Goal: Task Accomplishment & Management: Manage account settings

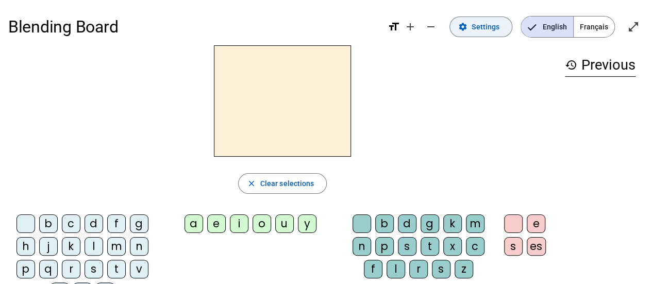
click at [483, 27] on span "Settings" at bounding box center [486, 27] width 28 height 12
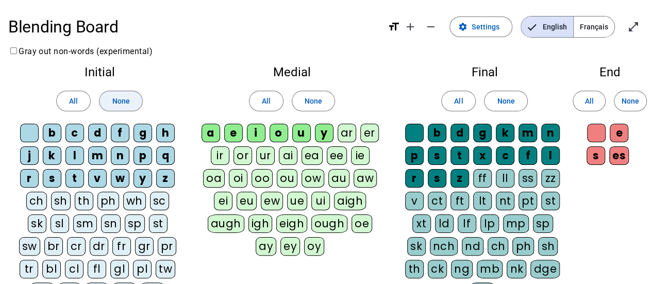
click at [122, 105] on span "None" at bounding box center [121, 101] width 18 height 12
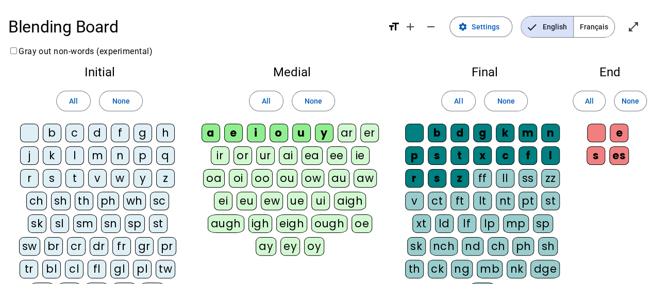
click at [74, 155] on div "l" at bounding box center [75, 155] width 19 height 19
click at [73, 177] on div "t" at bounding box center [75, 178] width 19 height 19
click at [97, 135] on div "d" at bounding box center [97, 133] width 19 height 19
click at [309, 102] on span "None" at bounding box center [314, 101] width 18 height 12
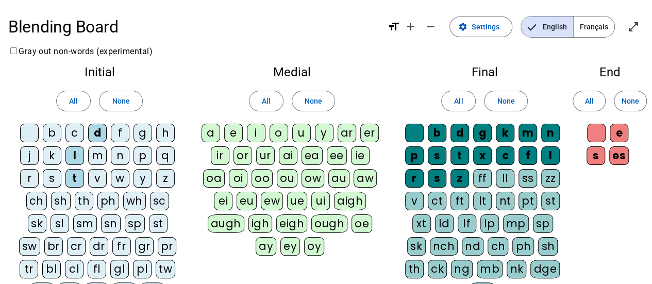
click at [235, 134] on div "e" at bounding box center [233, 133] width 19 height 19
click at [211, 132] on div "a" at bounding box center [211, 133] width 19 height 19
click at [299, 134] on div "u" at bounding box center [301, 133] width 19 height 19
click at [630, 97] on span "None" at bounding box center [631, 101] width 18 height 12
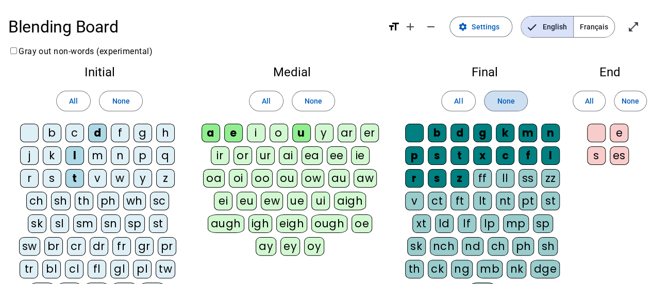
click at [509, 97] on span "None" at bounding box center [506, 101] width 18 height 12
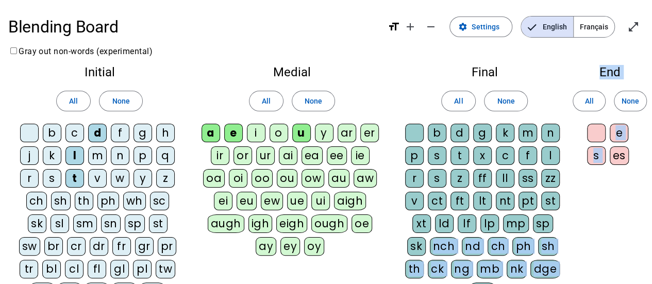
drag, startPoint x: 611, startPoint y: 215, endPoint x: 612, endPoint y: 180, distance: 35.1
click at [612, 180] on div "Initial All None b c d f g h j k l m n p q r s t v w y z ch sh th ph wh sc sk s…" at bounding box center [326, 197] width 636 height 279
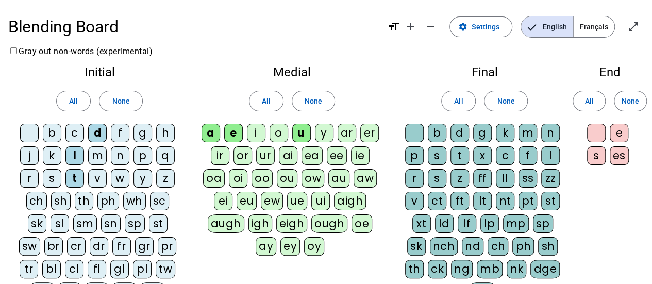
click at [553, 64] on div "Final All None b d g k m n p s t x c f l r s z ff ll ss zz v ct ft lt nt pt st …" at bounding box center [485, 186] width 183 height 256
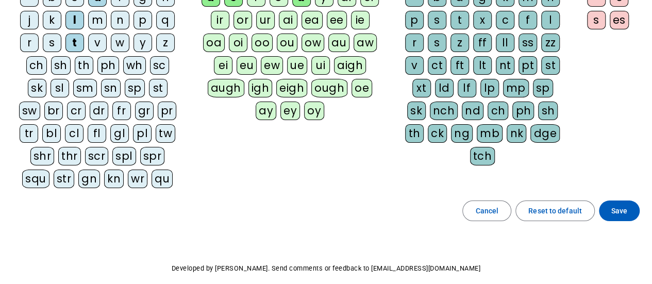
scroll to position [133, 0]
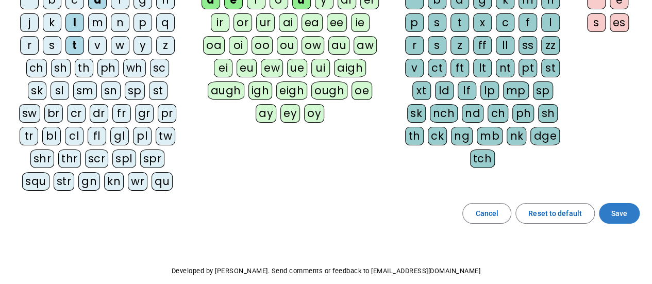
click at [620, 207] on span "Save" at bounding box center [620, 213] width 16 height 12
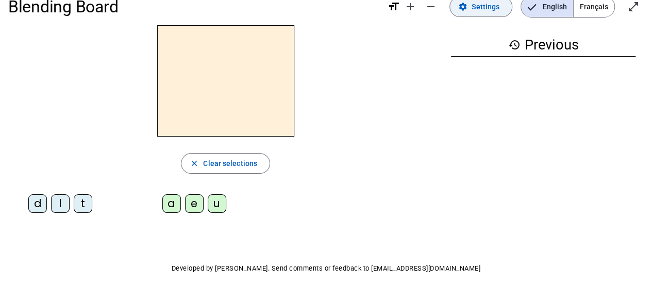
click at [486, 4] on span "Settings" at bounding box center [486, 7] width 28 height 12
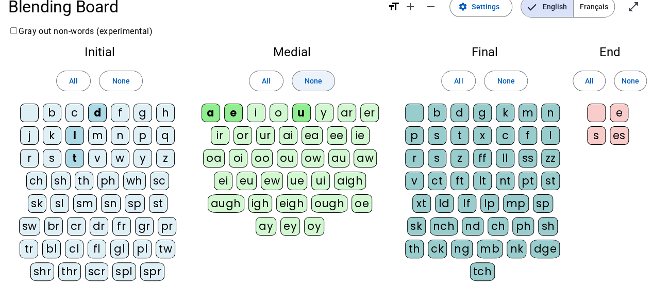
click at [315, 80] on span "None" at bounding box center [314, 81] width 18 height 12
click at [214, 112] on div "a" at bounding box center [211, 113] width 19 height 19
click at [237, 115] on div "e" at bounding box center [233, 113] width 19 height 19
click at [301, 115] on div "u" at bounding box center [301, 113] width 19 height 19
click at [506, 81] on span "None" at bounding box center [506, 81] width 18 height 12
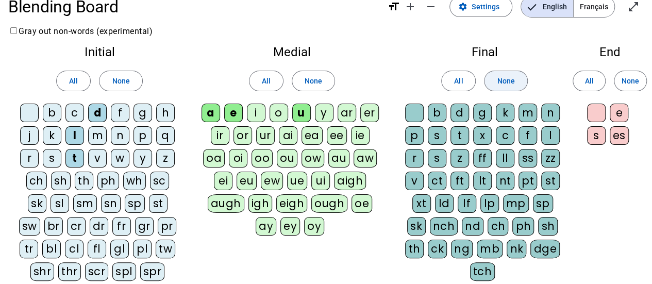
click at [505, 77] on span "None" at bounding box center [506, 81] width 18 height 12
click at [633, 77] on span "None" at bounding box center [631, 81] width 18 height 12
click at [500, 81] on span "None" at bounding box center [506, 81] width 18 height 12
click at [435, 109] on div "b" at bounding box center [437, 113] width 19 height 19
click at [438, 111] on div "b" at bounding box center [437, 113] width 19 height 19
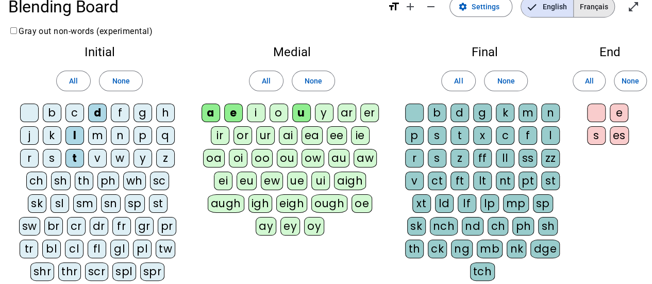
click at [592, 9] on span "Français" at bounding box center [594, 6] width 41 height 21
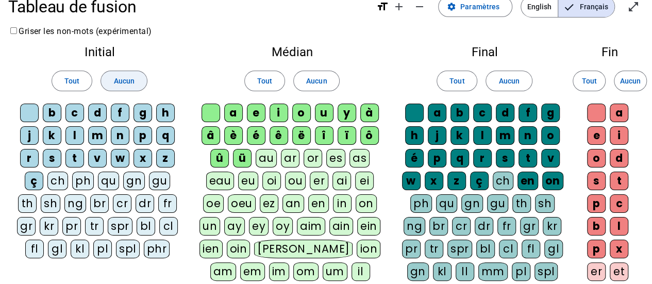
click at [128, 81] on span "Aucun" at bounding box center [123, 81] width 21 height 12
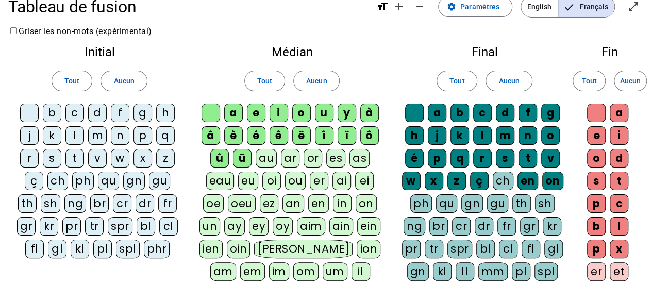
click at [78, 136] on div "l" at bounding box center [75, 135] width 19 height 19
click at [97, 112] on div "d" at bounding box center [97, 113] width 19 height 19
click at [78, 157] on div "t" at bounding box center [75, 158] width 19 height 19
click at [321, 79] on span "Aucun" at bounding box center [316, 81] width 21 height 12
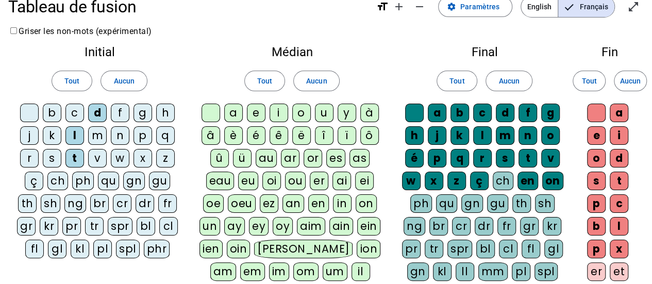
click at [235, 111] on div "a" at bounding box center [233, 113] width 19 height 19
click at [254, 113] on div "e" at bounding box center [256, 113] width 19 height 19
click at [325, 116] on div "u" at bounding box center [324, 113] width 19 height 19
click at [509, 80] on span "Aucun" at bounding box center [509, 81] width 21 height 12
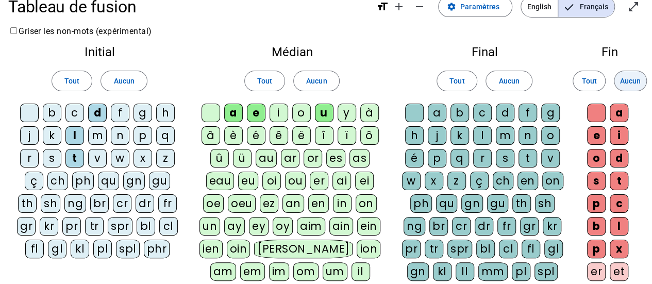
click at [629, 78] on span "Aucun" at bounding box center [630, 81] width 21 height 12
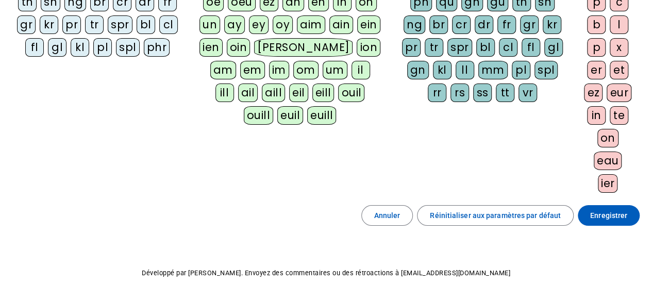
scroll to position [220, 0]
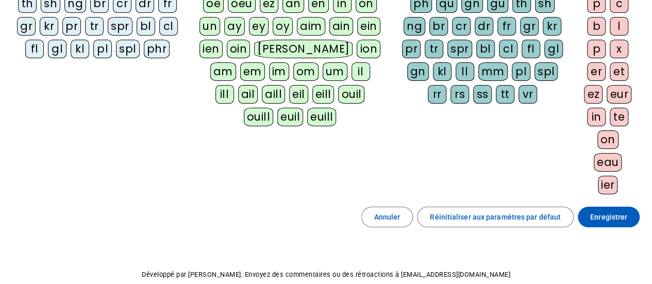
click at [551, 45] on div "gl" at bounding box center [554, 49] width 19 height 19
click at [555, 43] on div "gl" at bounding box center [554, 49] width 19 height 19
click at [616, 212] on span "Enregistrer" at bounding box center [609, 217] width 37 height 12
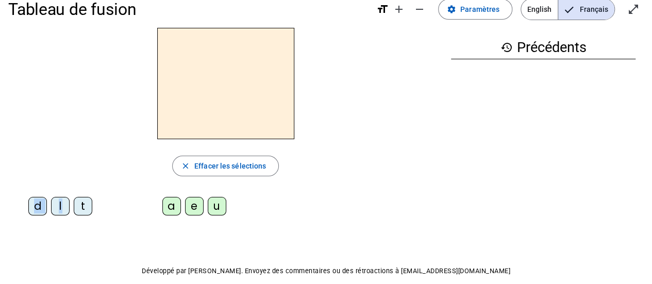
click at [27, 214] on div "d l t" at bounding box center [62, 208] width 101 height 23
click at [28, 240] on div "Tableau de fusion format_size add remove settings Paramètres English Français o…" at bounding box center [326, 157] width 652 height 350
click at [57, 203] on div "l" at bounding box center [60, 206] width 19 height 19
click at [191, 203] on div "e" at bounding box center [194, 206] width 19 height 19
click at [213, 204] on div "u" at bounding box center [217, 206] width 19 height 19
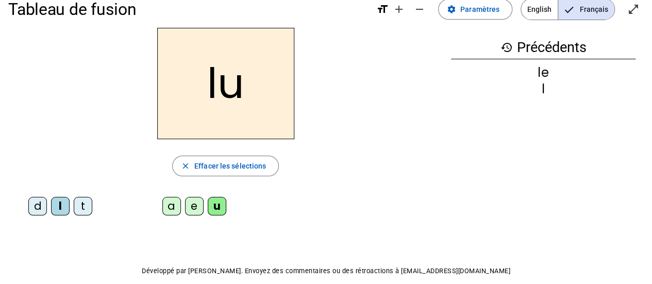
click at [81, 201] on div "t" at bounding box center [83, 206] width 19 height 19
click at [33, 202] on div "d" at bounding box center [37, 206] width 19 height 19
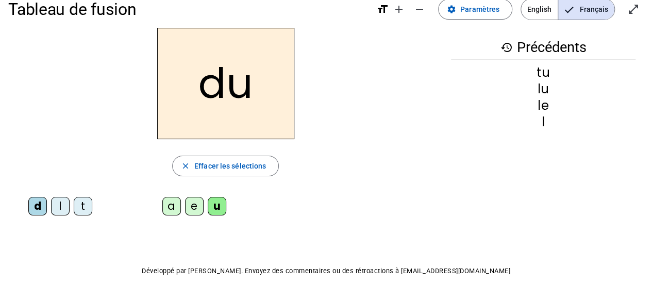
click at [187, 202] on div "e" at bounding box center [194, 206] width 19 height 19
click at [78, 202] on div "t" at bounding box center [83, 206] width 19 height 19
